Goal: Transaction & Acquisition: Subscribe to service/newsletter

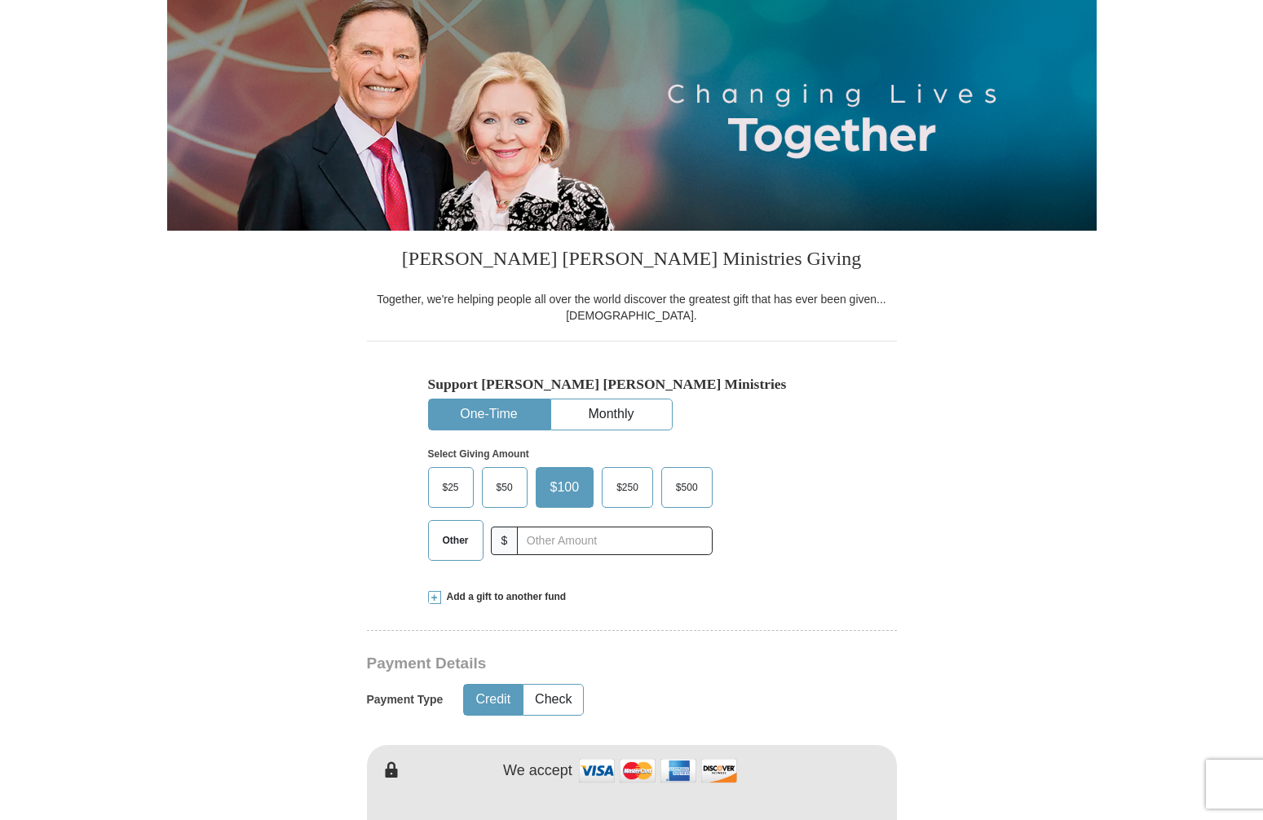
scroll to position [182, 0]
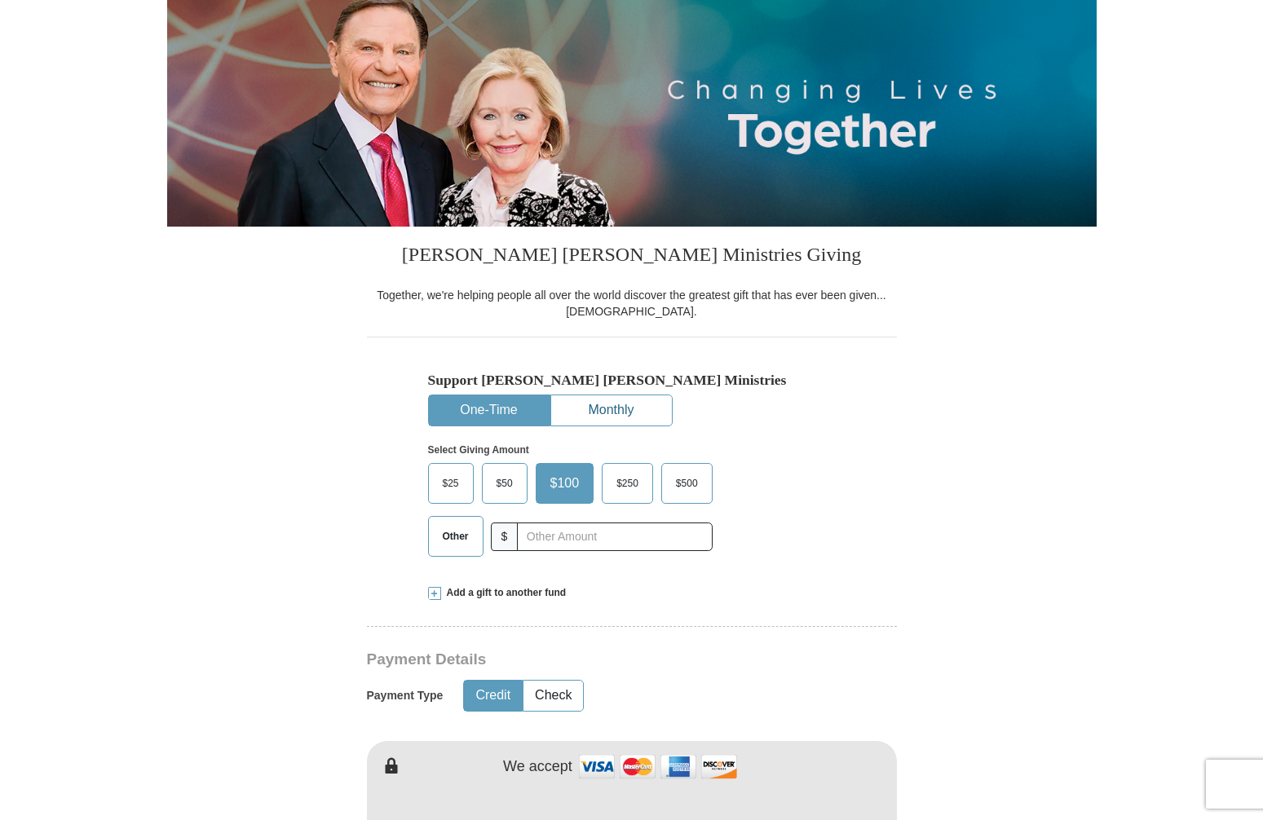
click at [629, 412] on button "Monthly" at bounding box center [611, 410] width 121 height 30
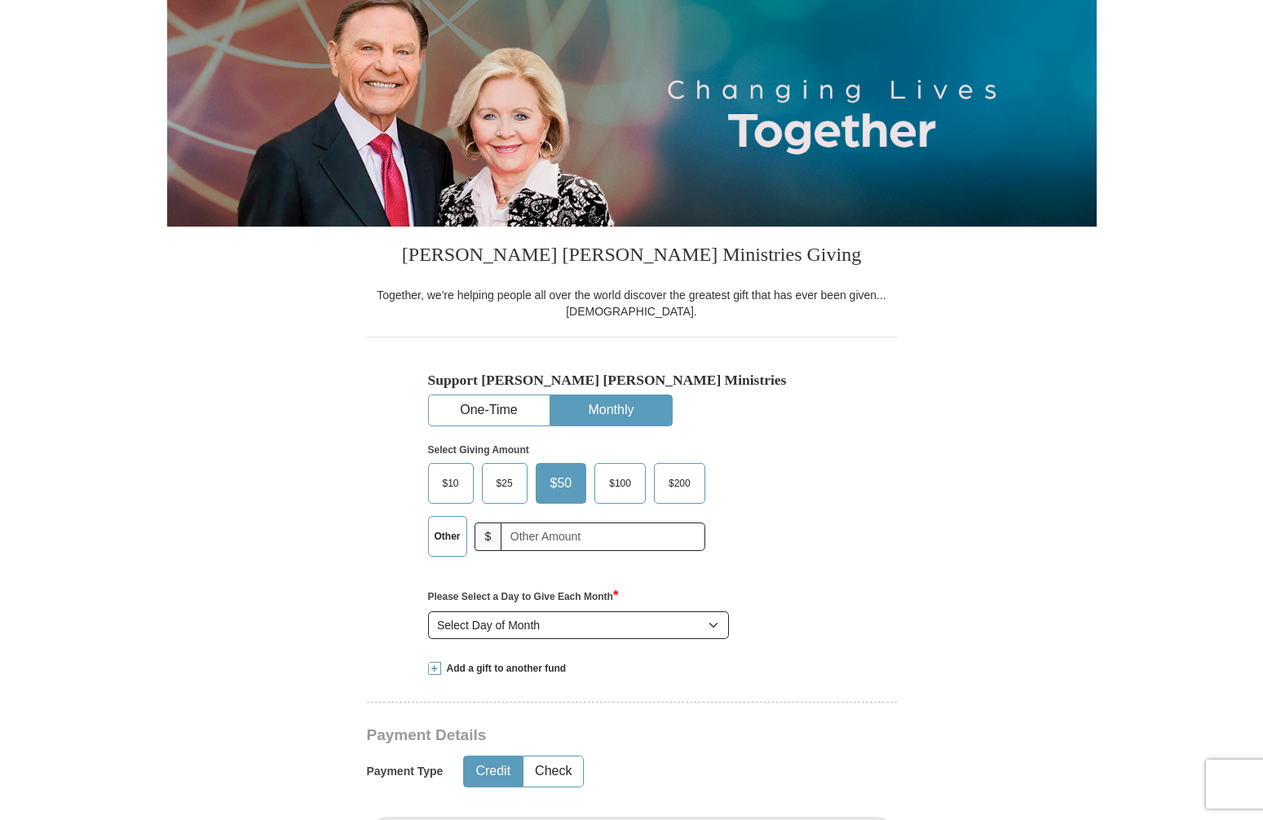
click at [614, 488] on span "$100" at bounding box center [620, 483] width 38 height 24
click at [0, 0] on input "$100" at bounding box center [0, 0] width 0 height 0
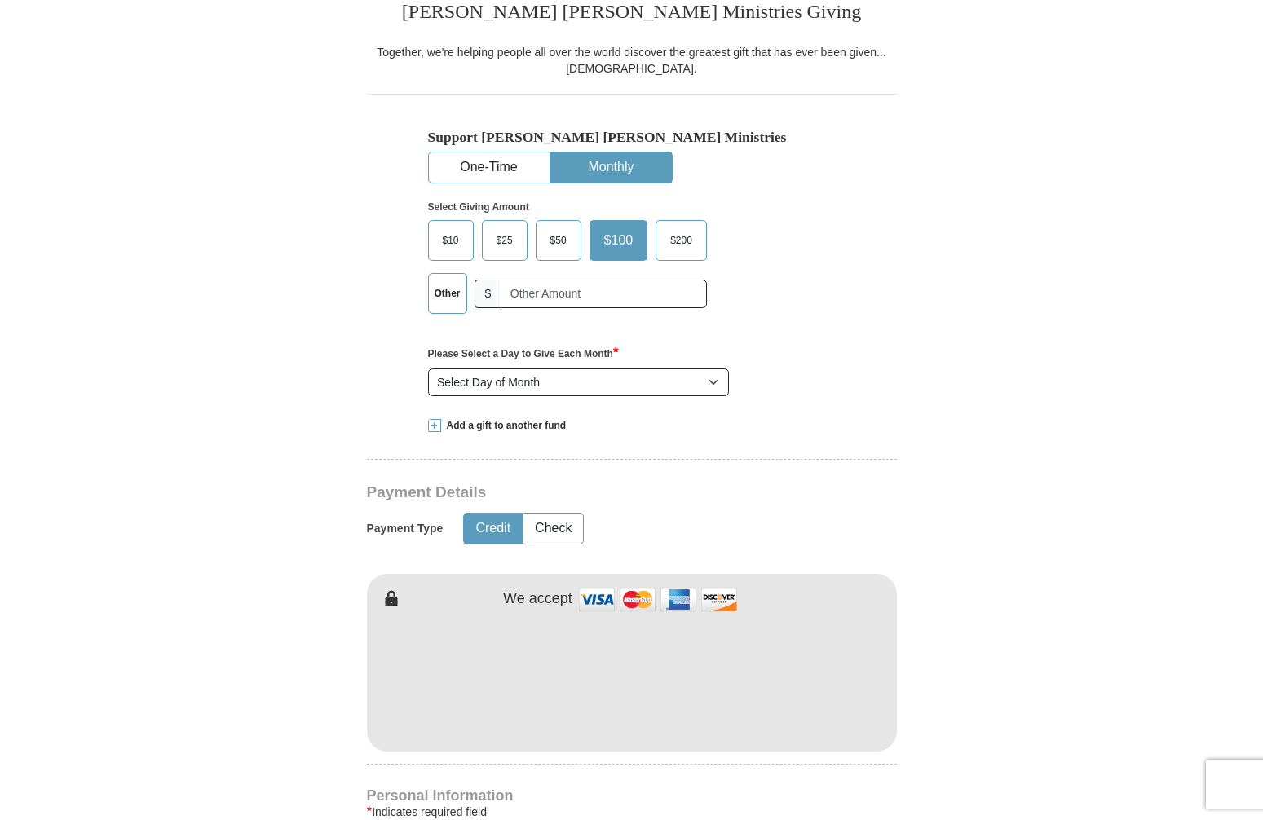
scroll to position [429, 0]
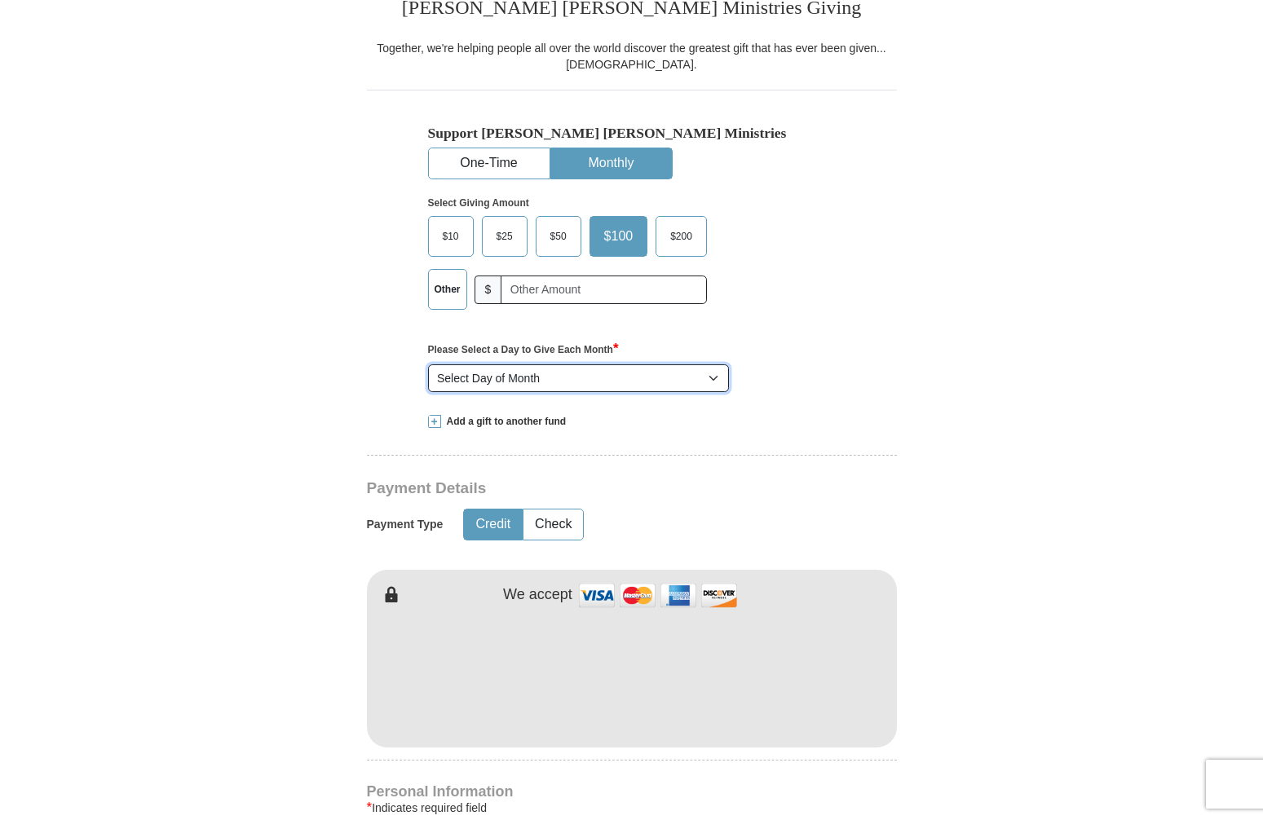
select select "1"
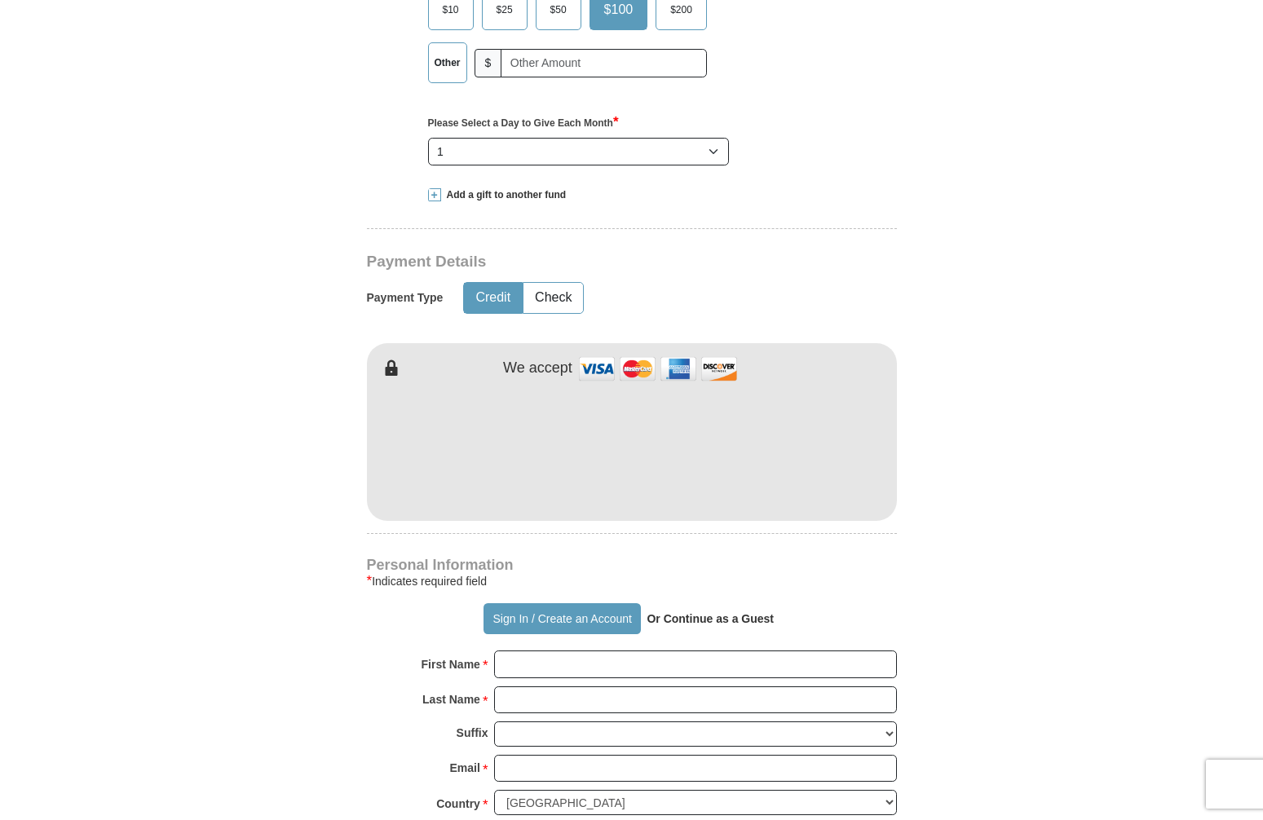
scroll to position [654, 0]
click at [700, 563] on h4 "Personal Information" at bounding box center [632, 566] width 530 height 13
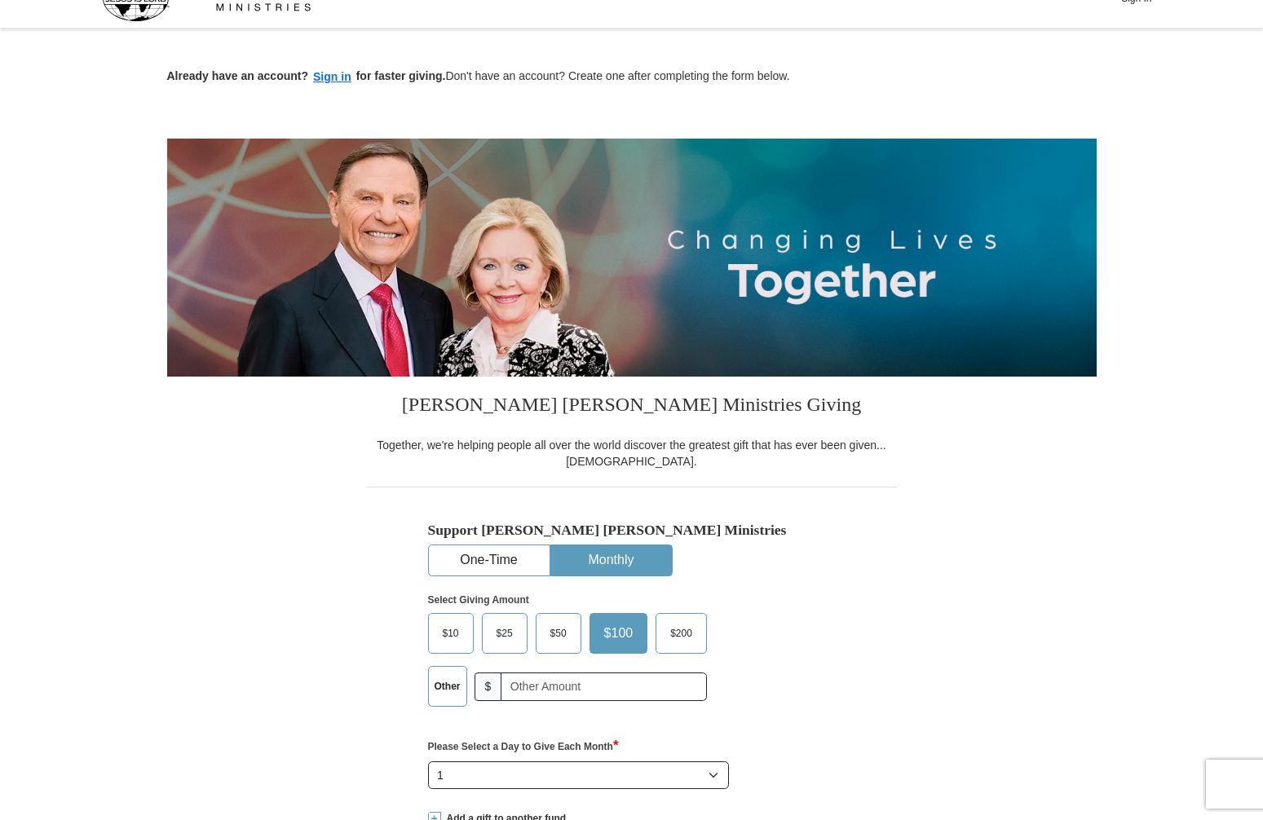
scroll to position [24, 0]
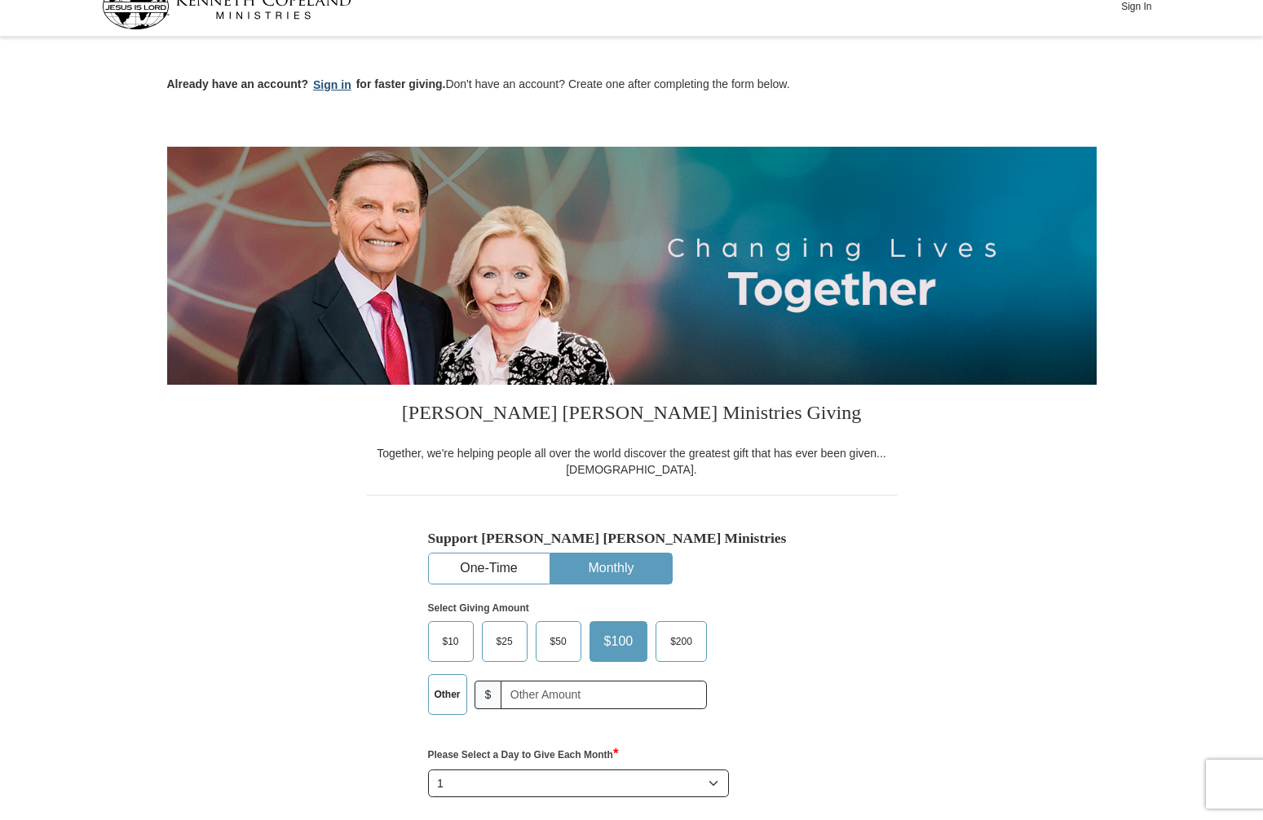
click at [327, 83] on button "Sign in" at bounding box center [332, 85] width 48 height 19
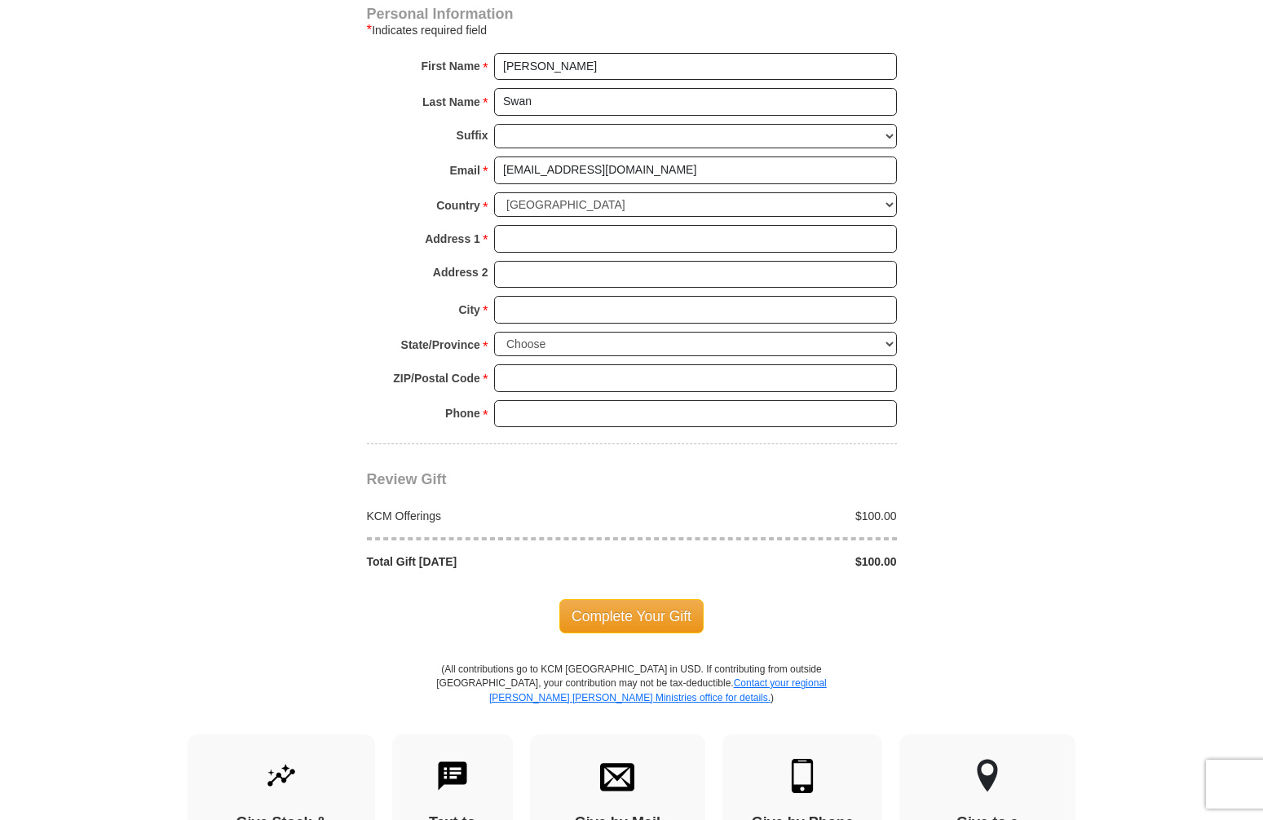
scroll to position [1112, 0]
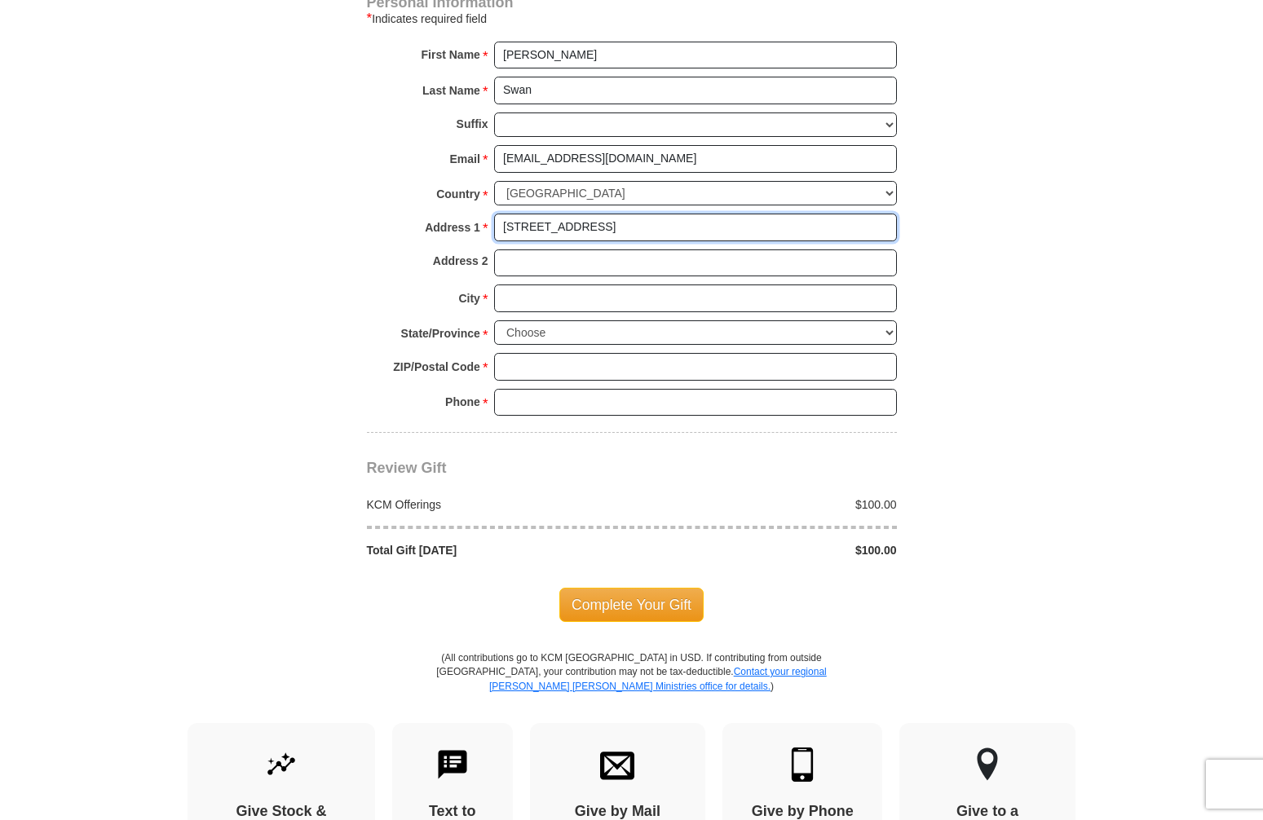
type input "[STREET_ADDRESS]"
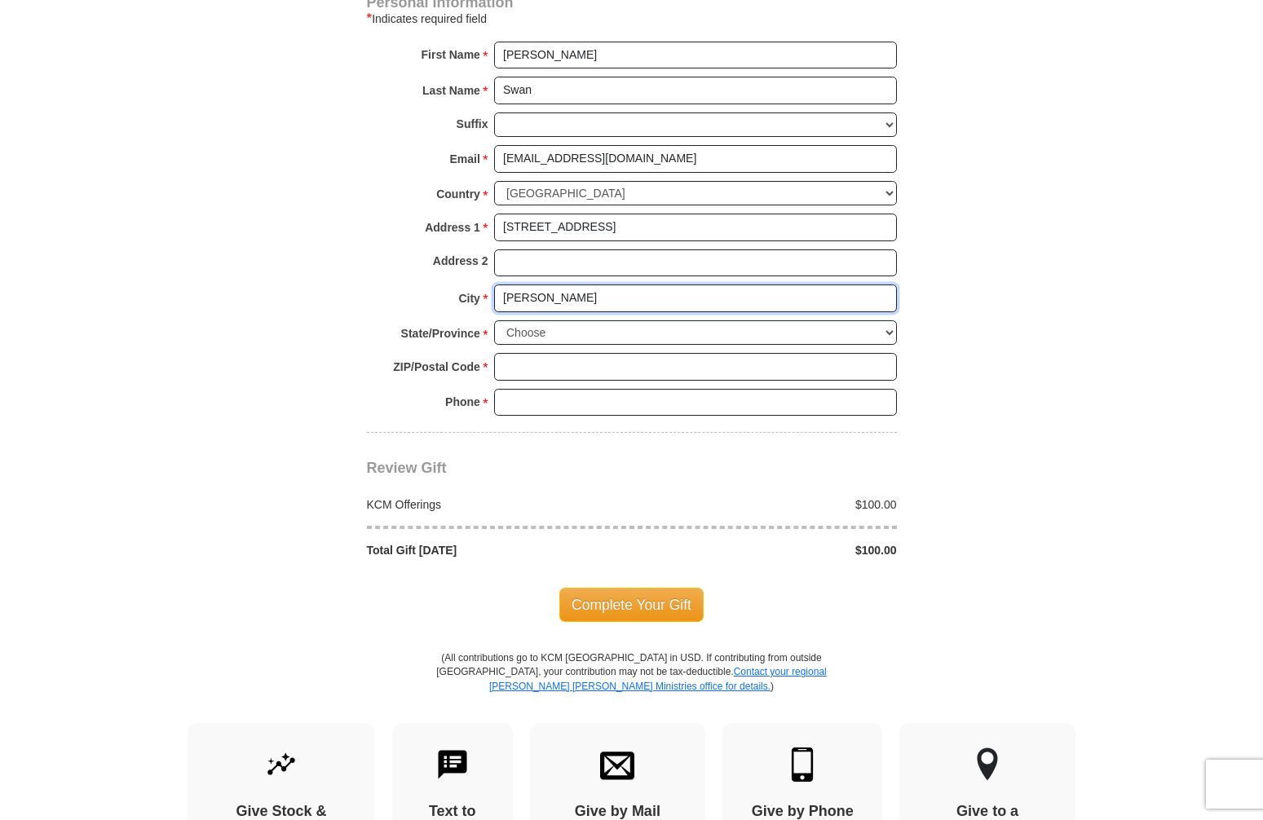
type input "Allen"
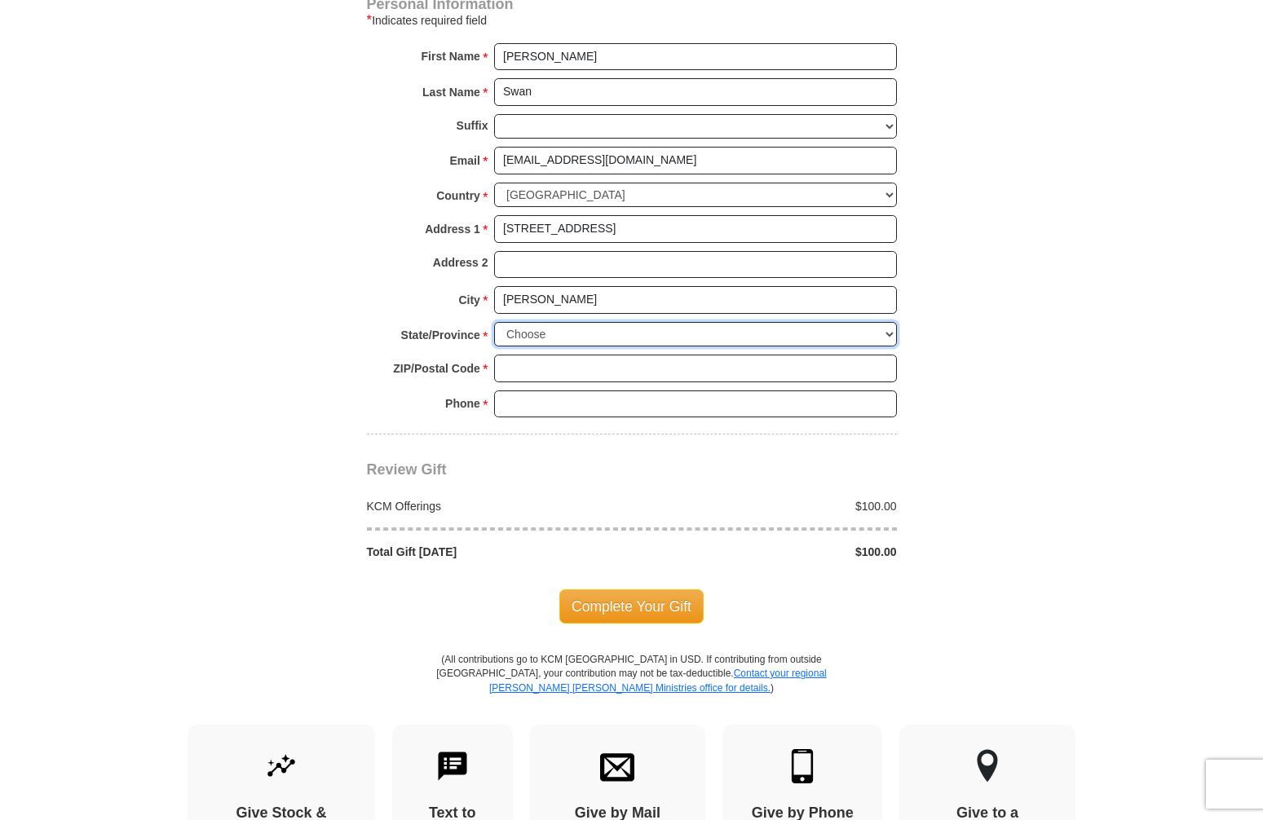
select select "TX"
type input "75013"
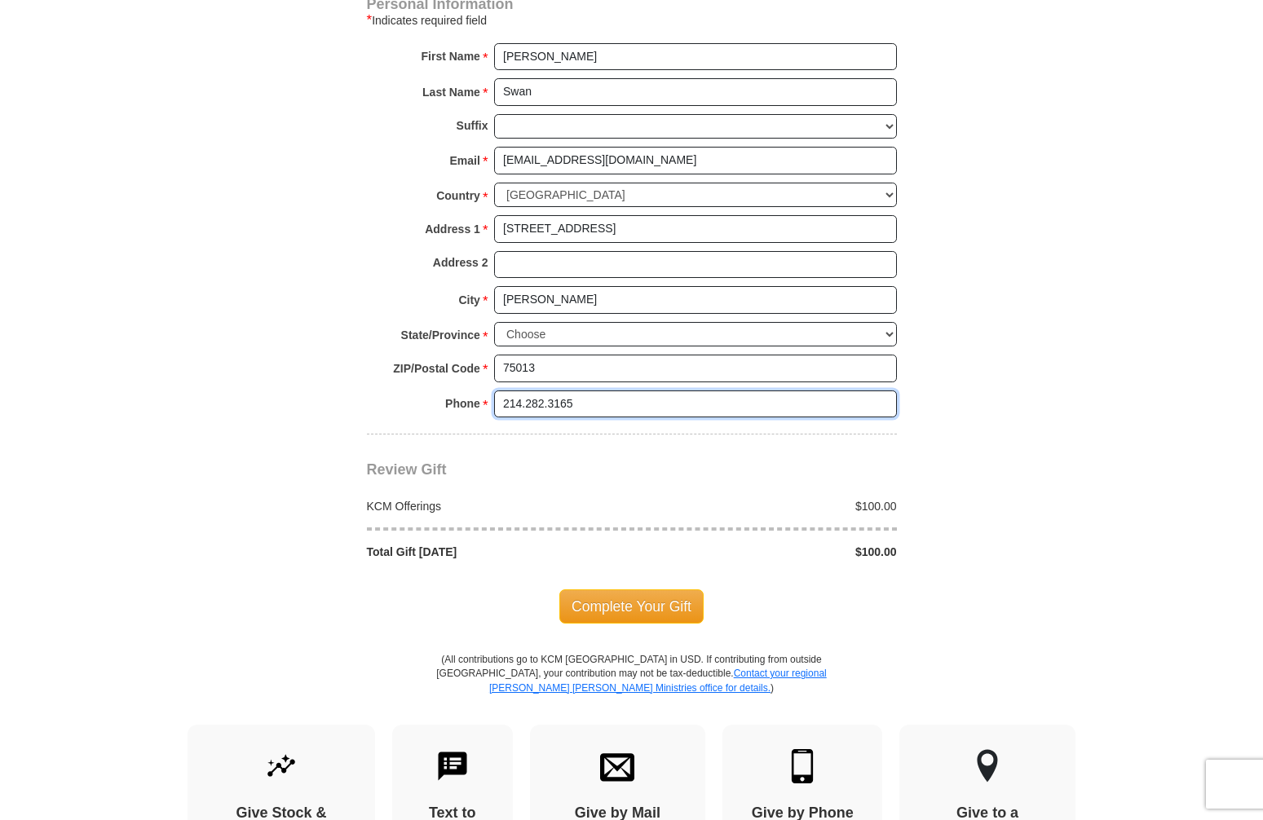
scroll to position [1160, 0]
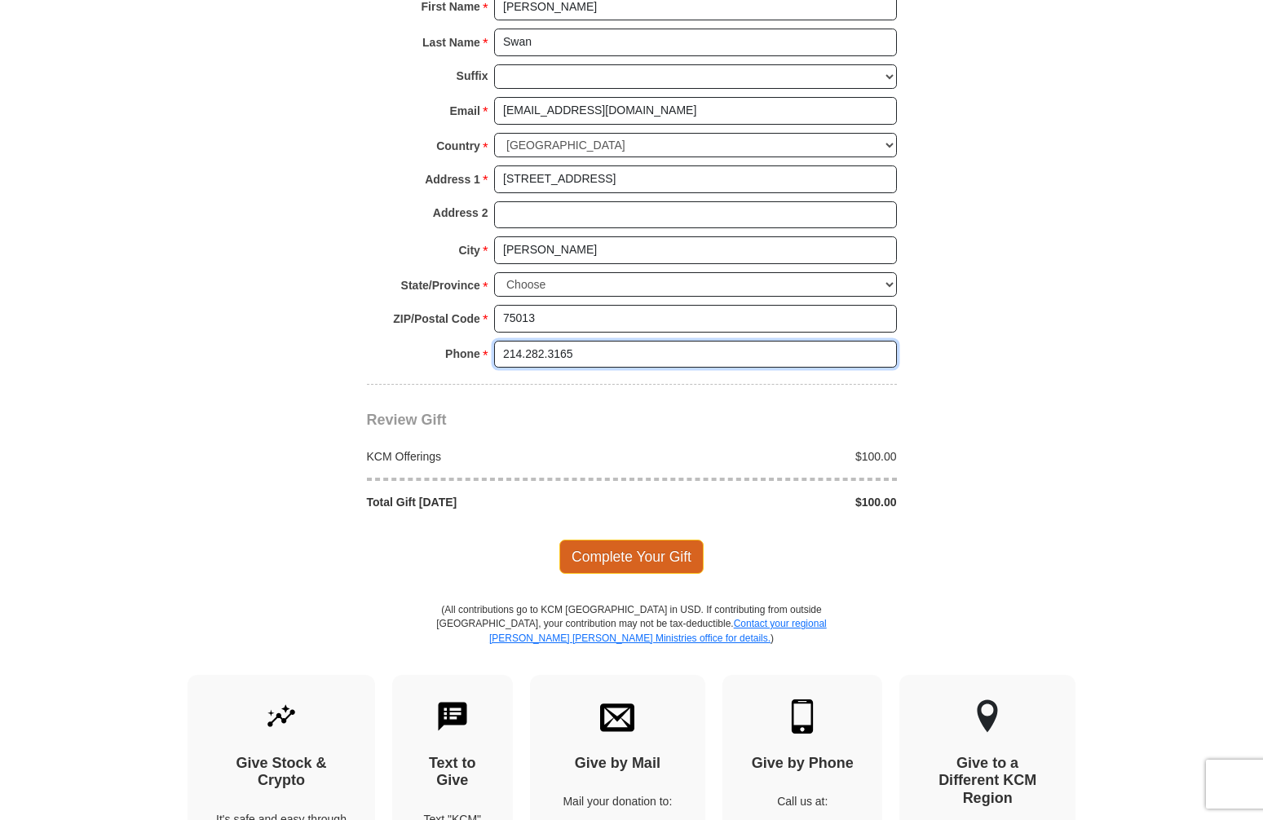
type input "214.282.3165"
click at [639, 540] on span "Complete Your Gift" at bounding box center [631, 557] width 144 height 34
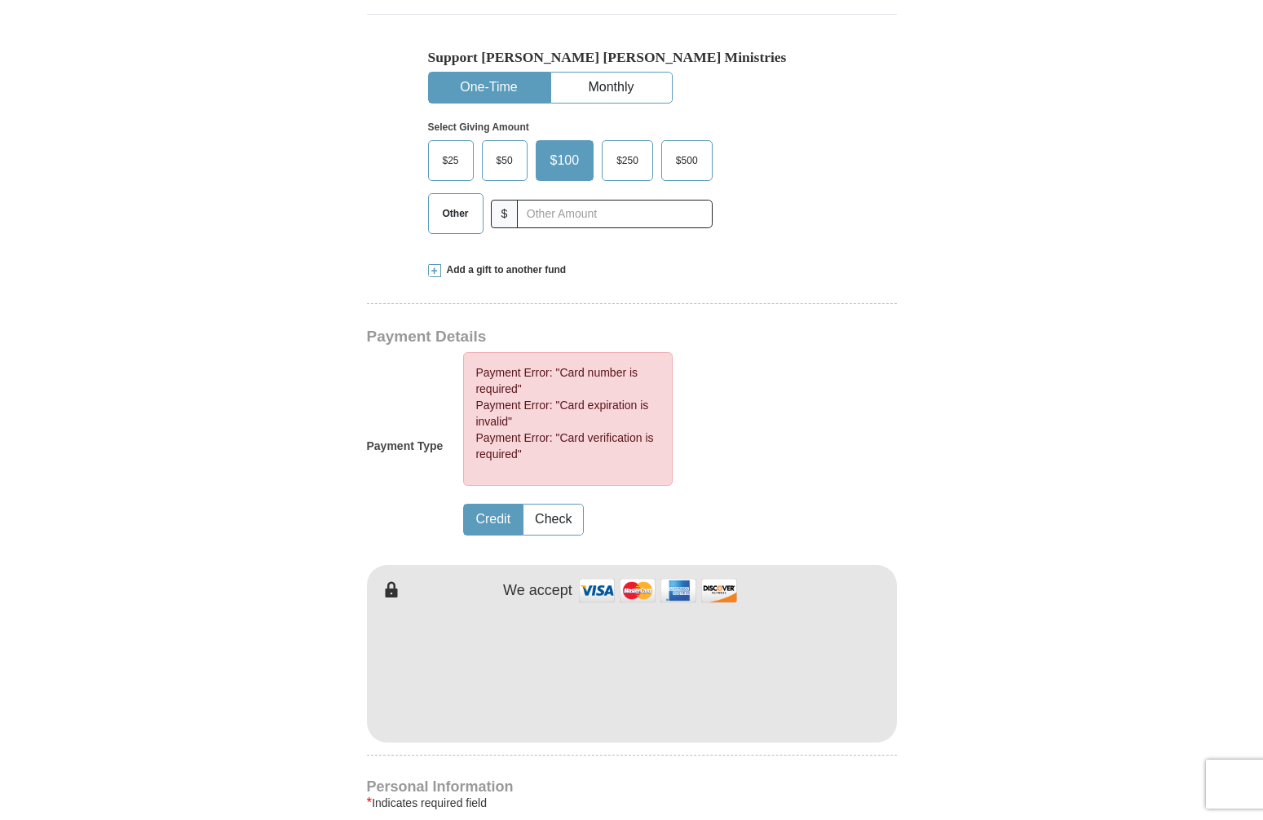
scroll to position [473, 0]
click at [605, 88] on button "Monthly" at bounding box center [611, 89] width 121 height 30
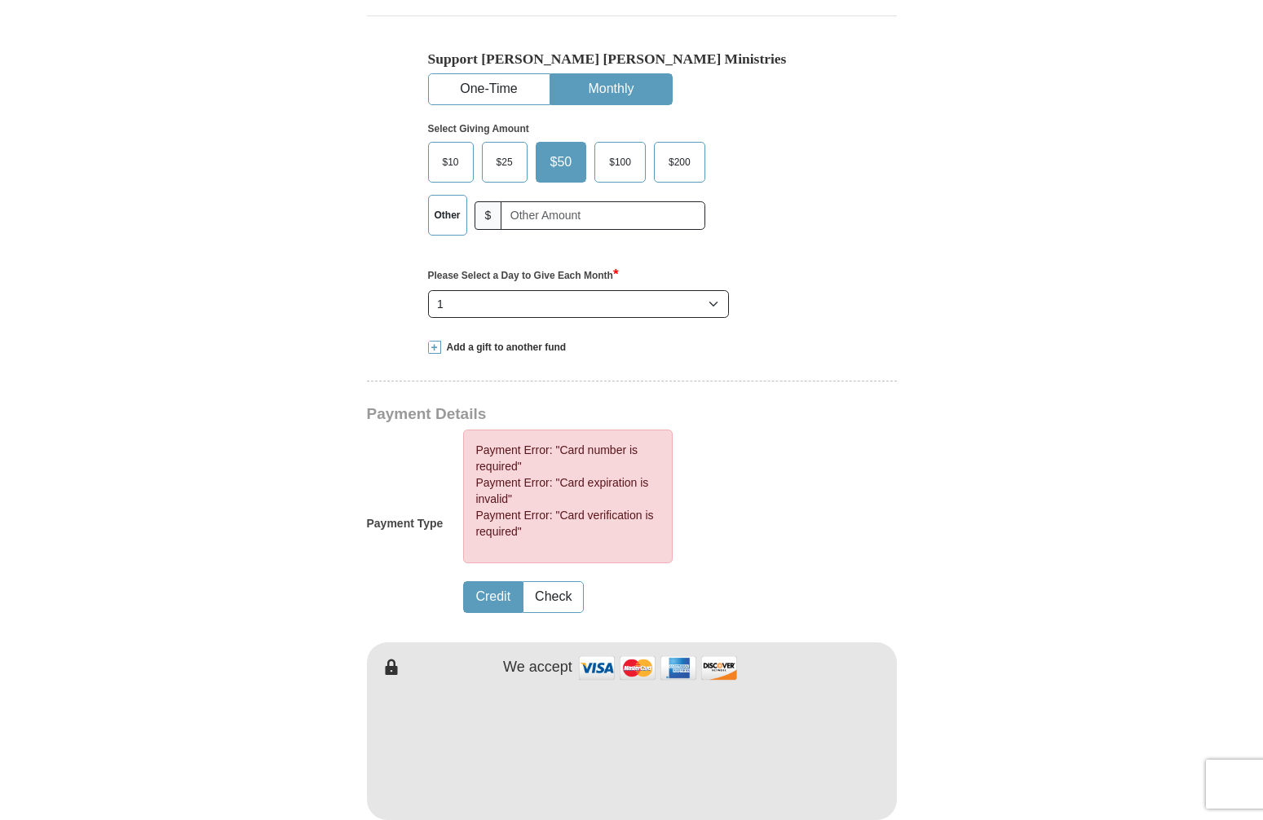
scroll to position [475, 0]
click at [630, 161] on span "$100" at bounding box center [620, 160] width 38 height 24
click at [0, 0] on input "$100" at bounding box center [0, 0] width 0 height 0
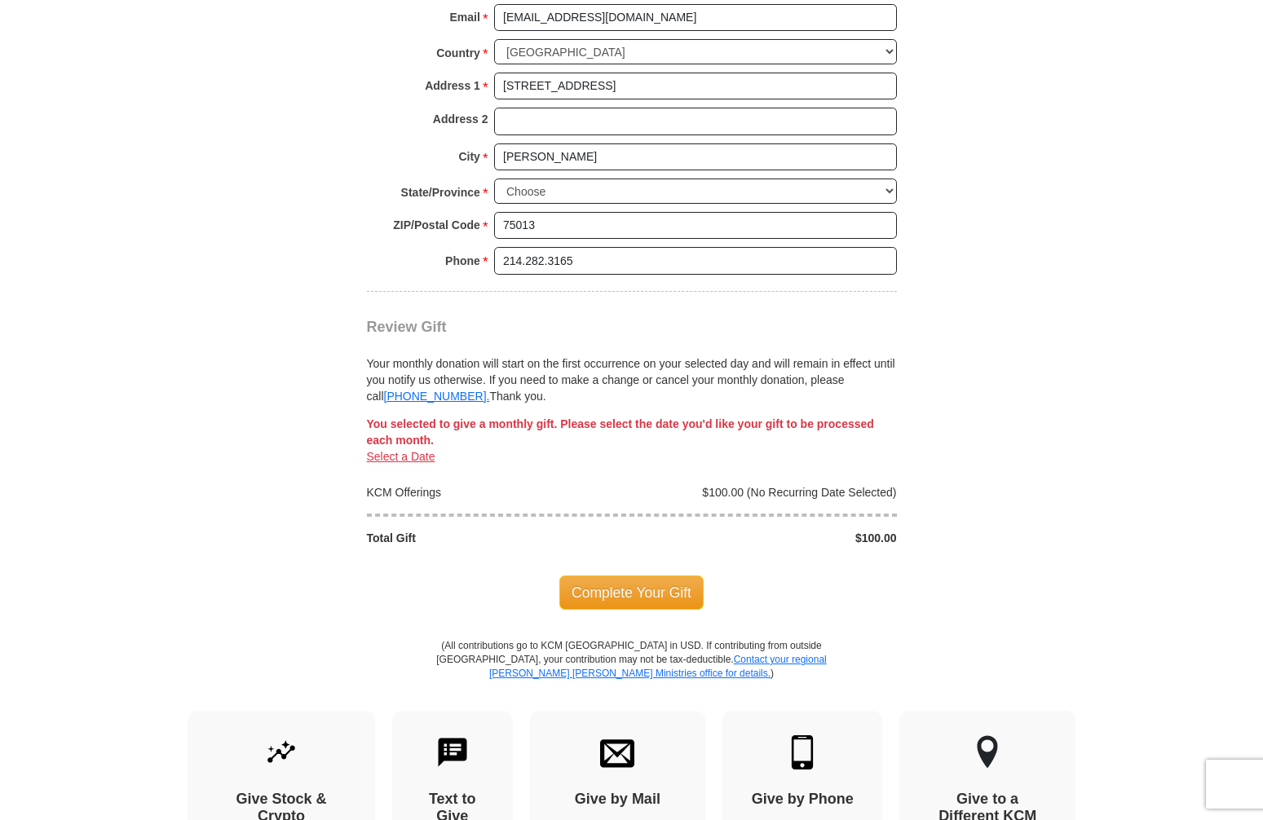
scroll to position [1504, 0]
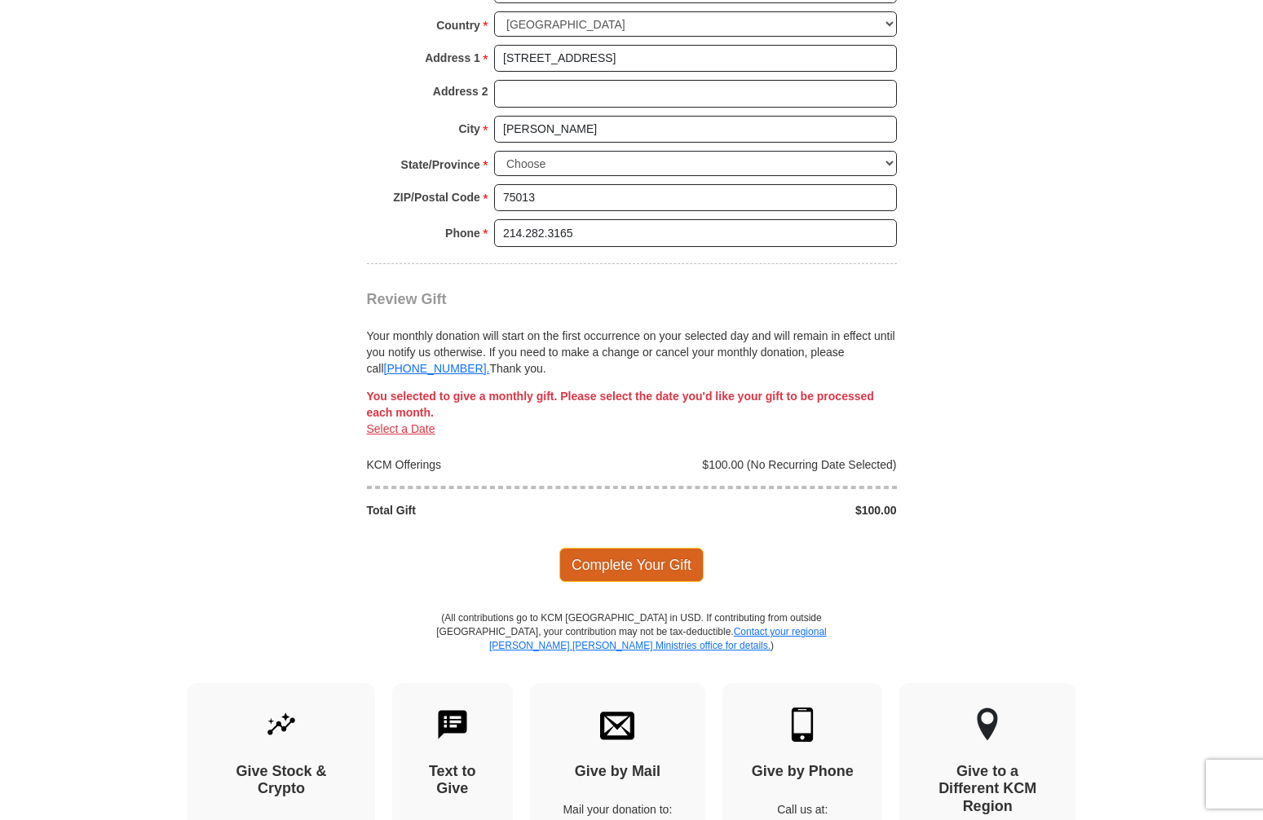
click at [634, 548] on span "Complete Your Gift" at bounding box center [631, 565] width 144 height 34
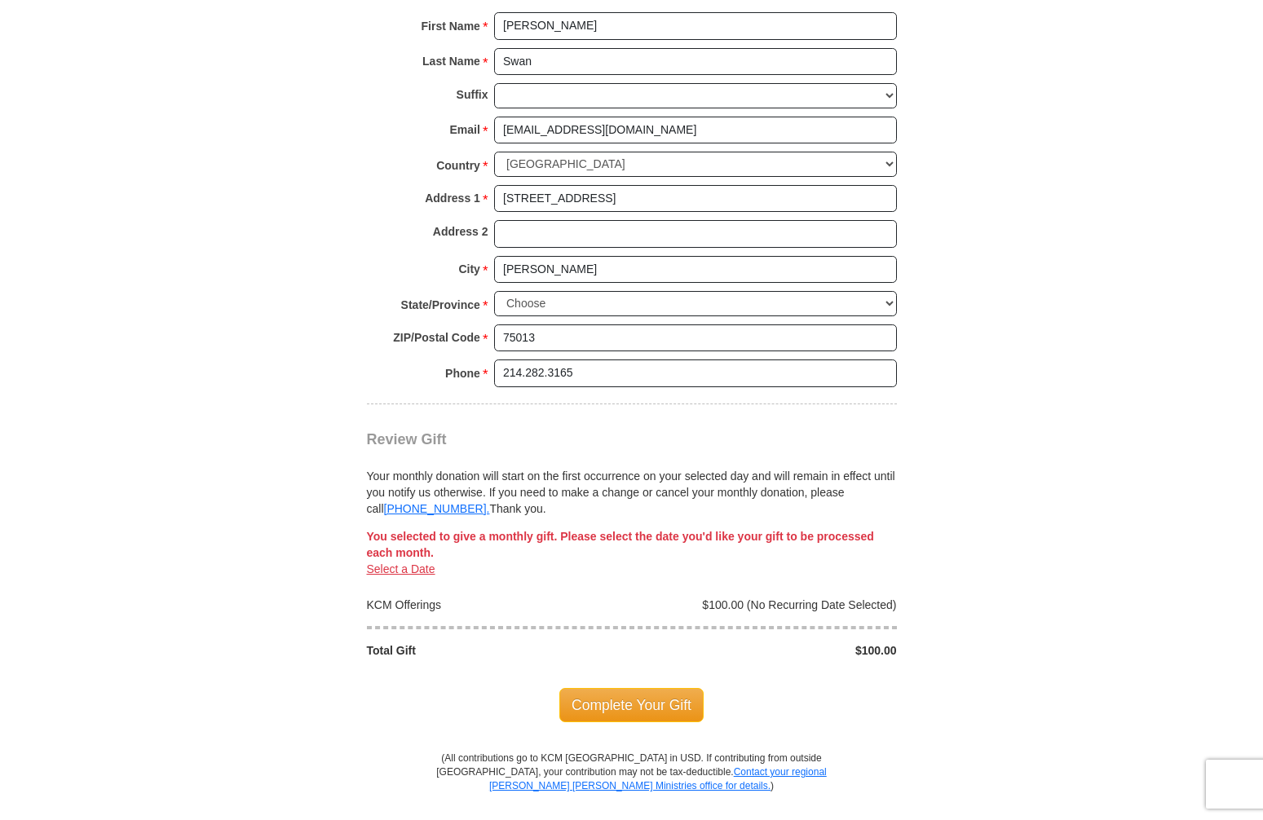
scroll to position [1250, 1]
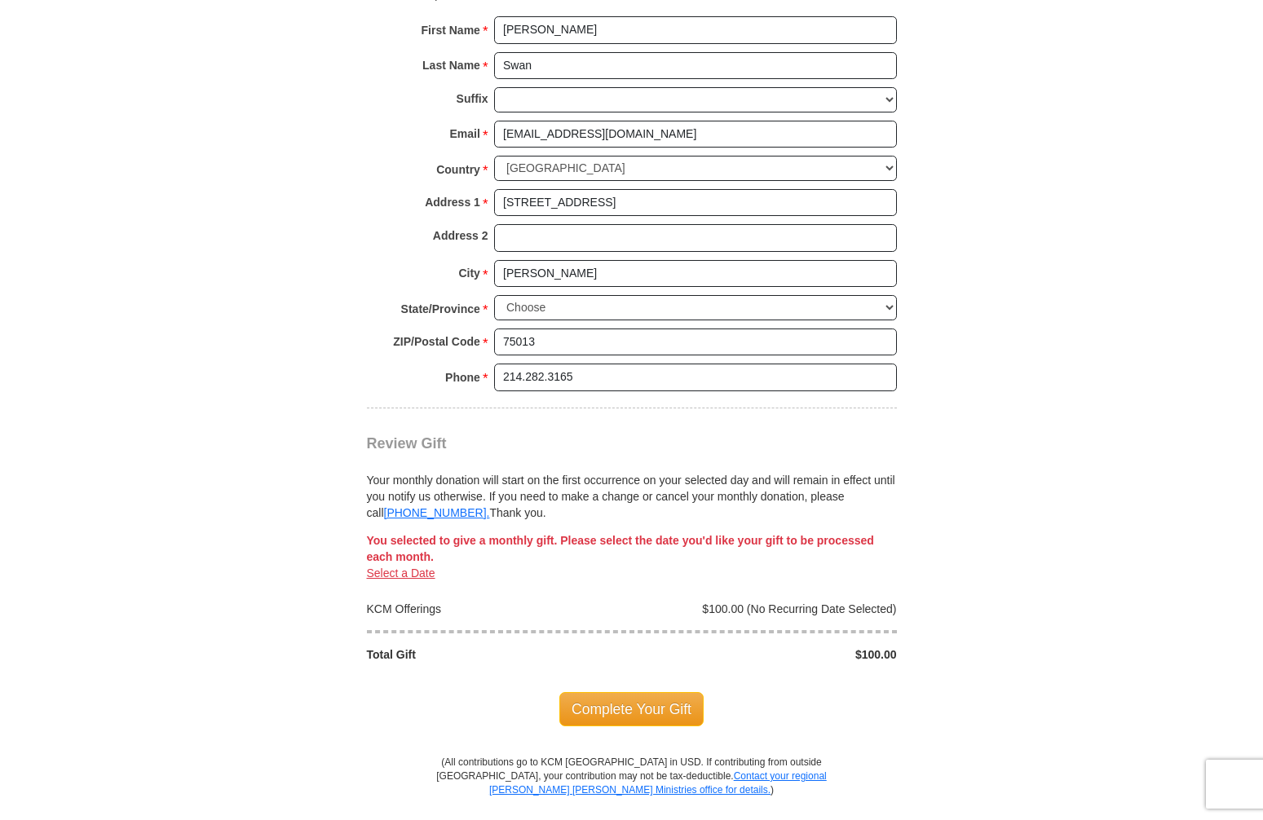
click at [395, 567] on link "Select a Date" at bounding box center [401, 573] width 68 height 13
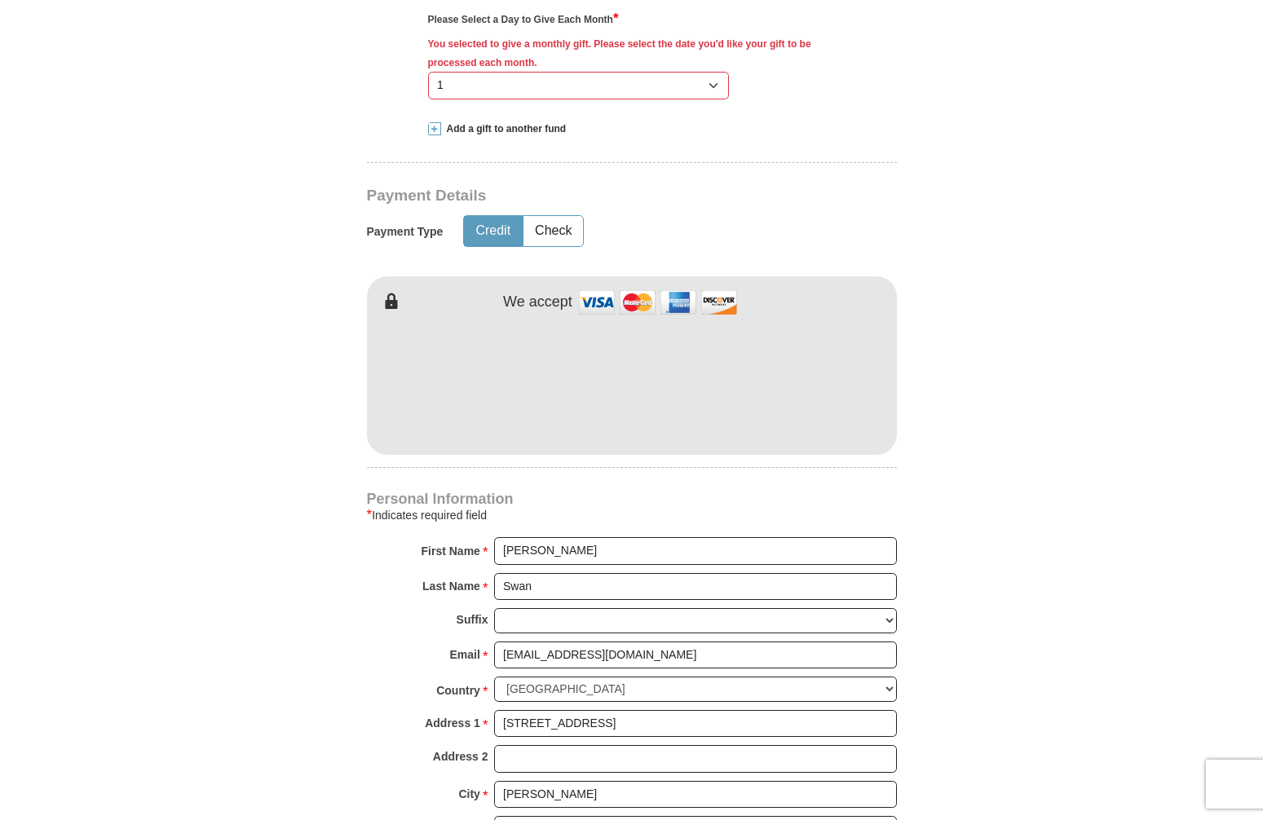
scroll to position [725, 0]
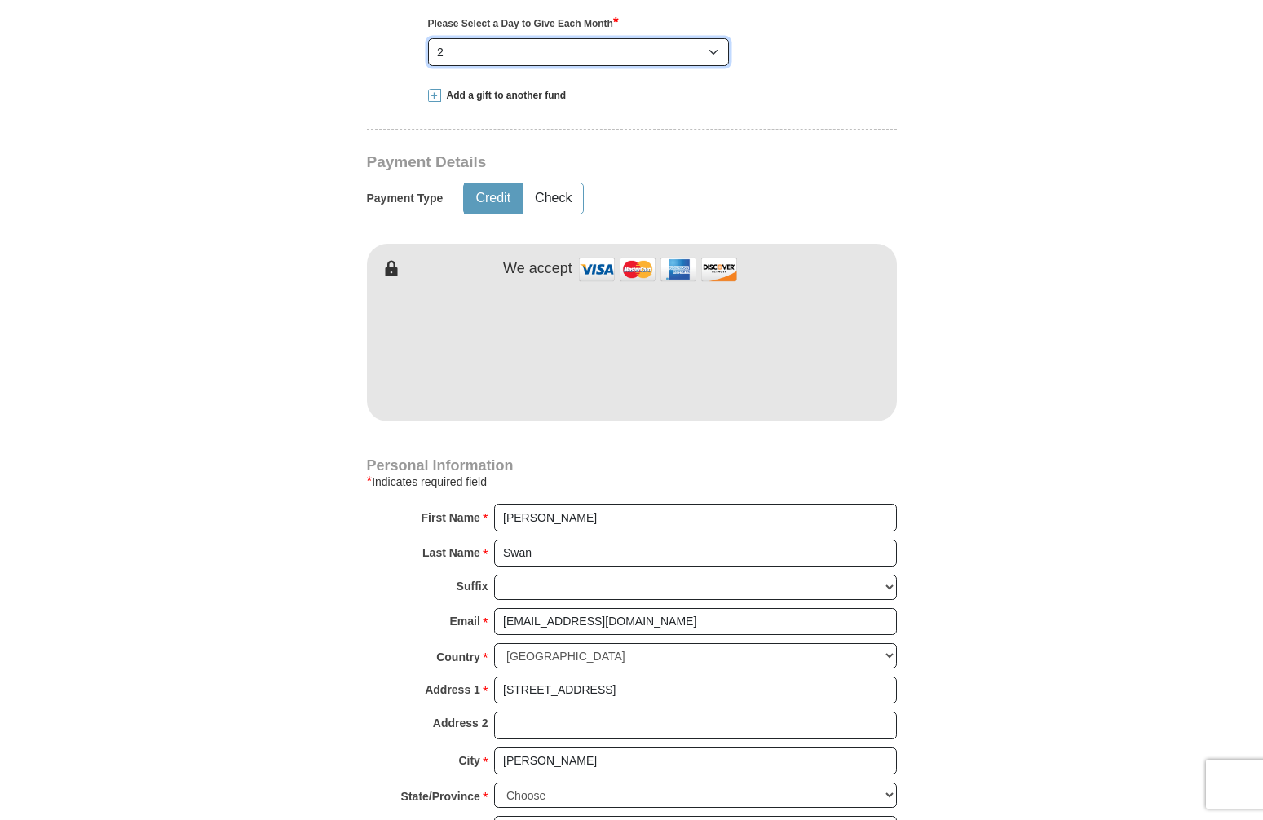
select select "1"
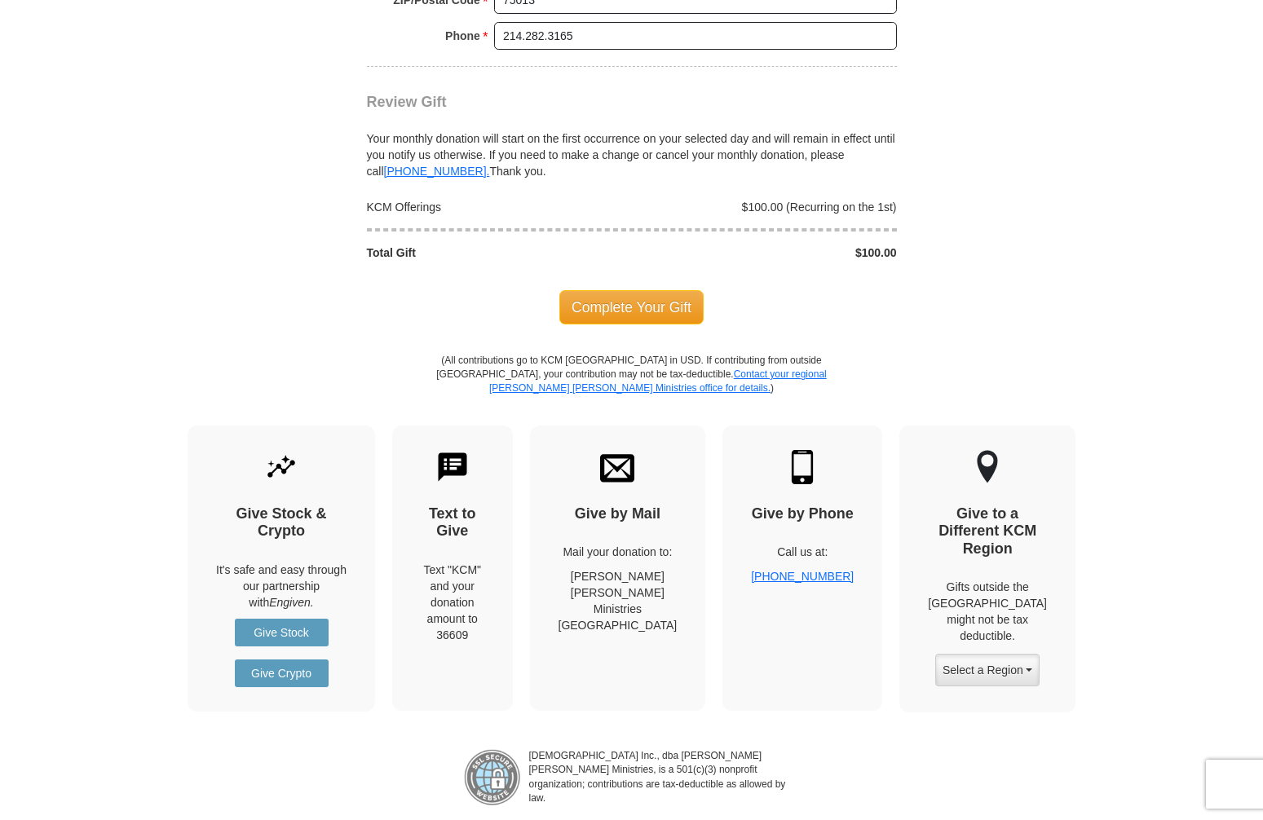
scroll to position [1574, 0]
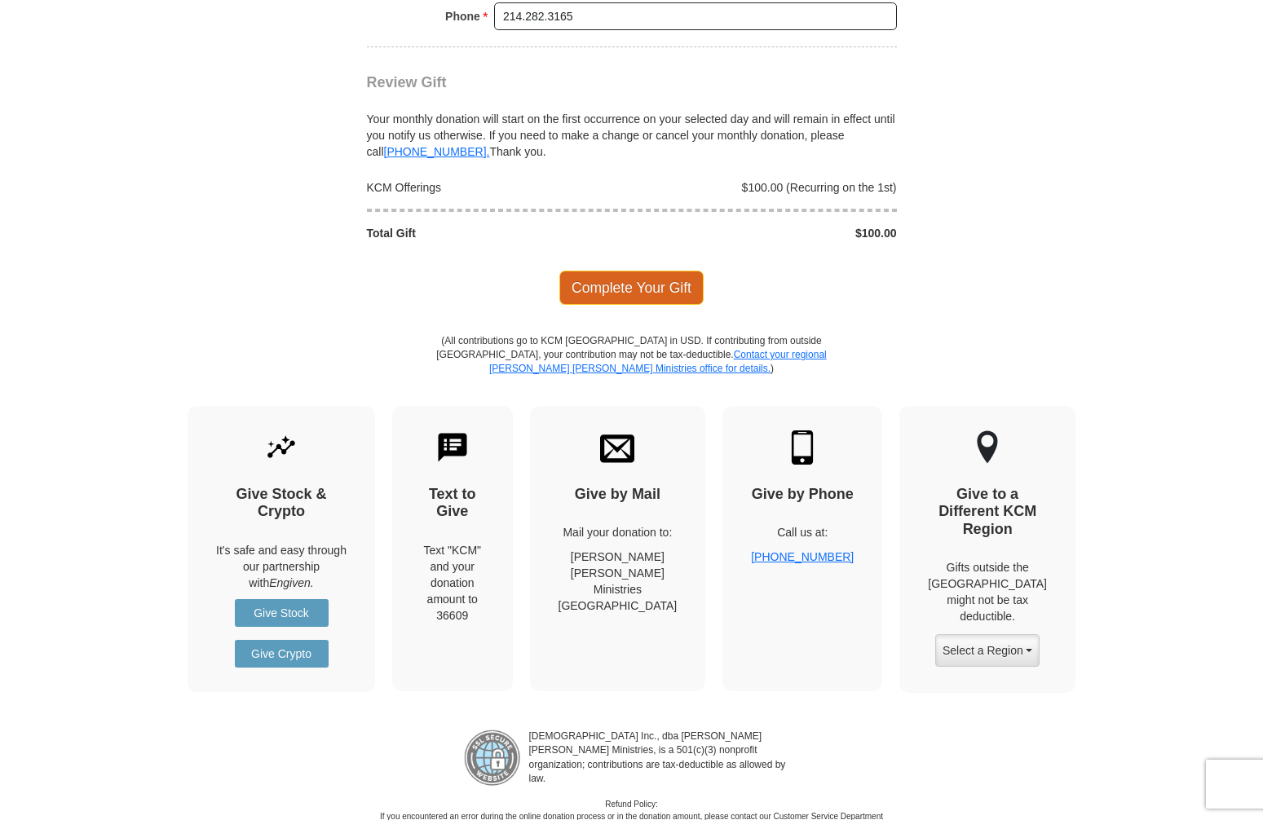
click at [626, 271] on span "Complete Your Gift" at bounding box center [631, 288] width 144 height 34
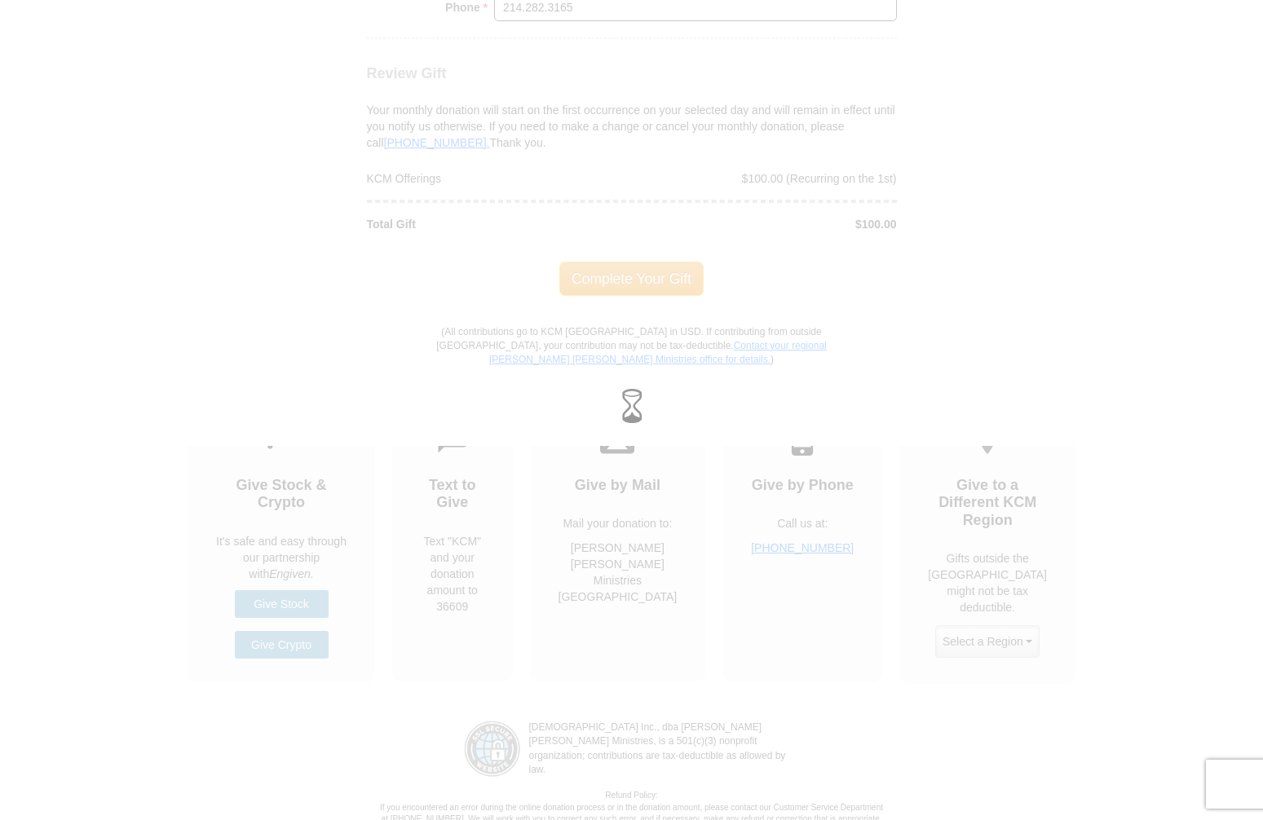
scroll to position [1584, 0]
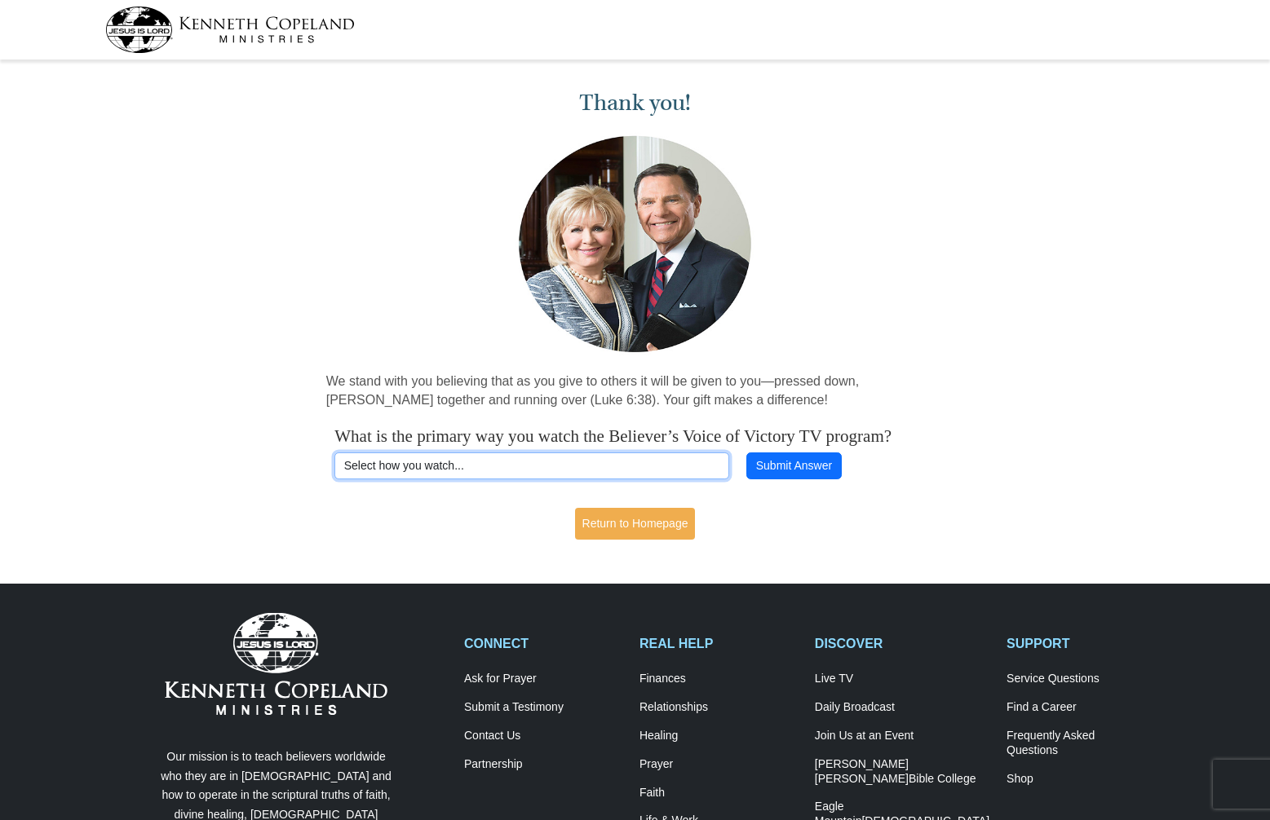
select select "[DOMAIN_NAME]"
click at [786, 480] on button "Submit Answer" at bounding box center [793, 467] width 95 height 28
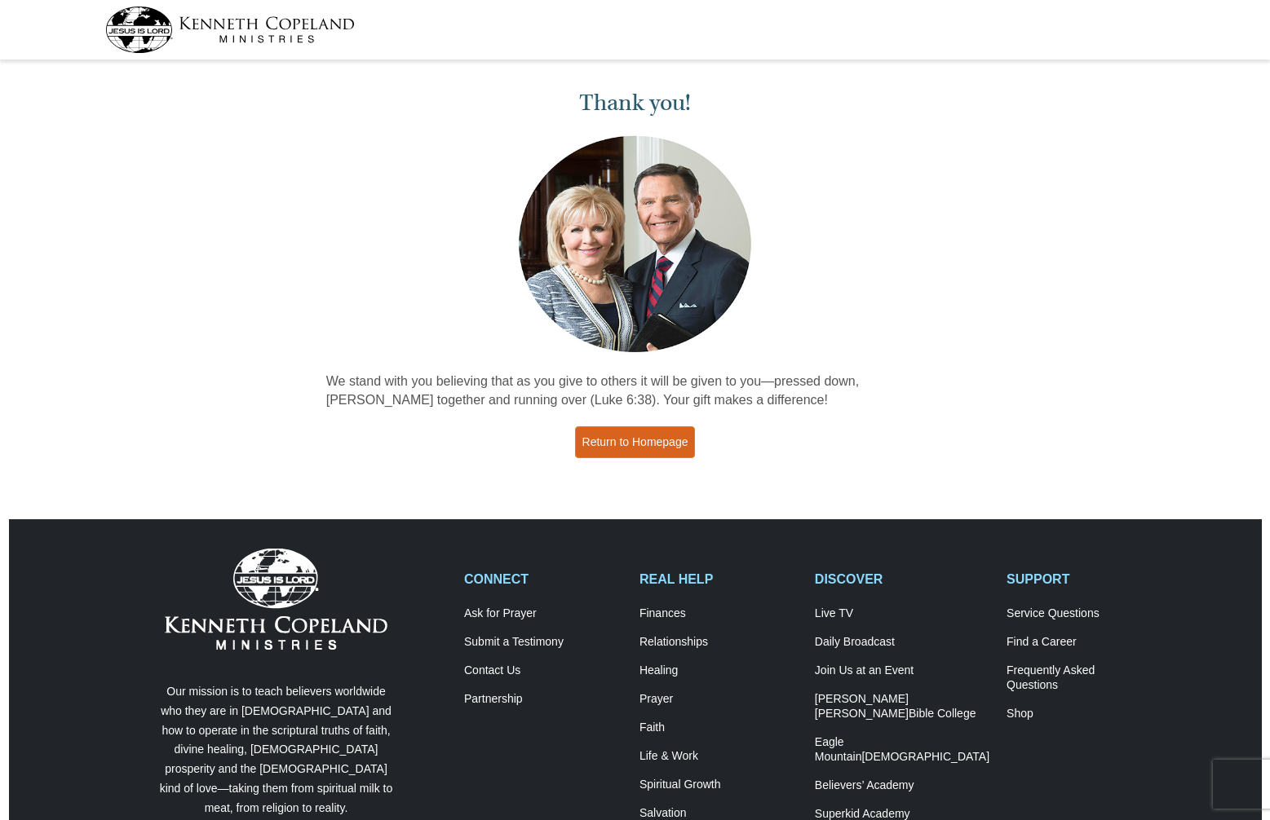
click at [647, 444] on link "Return to Homepage" at bounding box center [635, 442] width 121 height 32
